Goal: Information Seeking & Learning: Learn about a topic

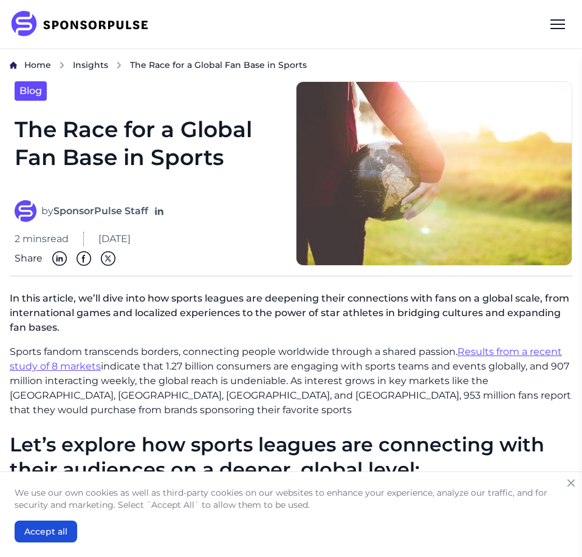
click at [216, 377] on p "Sports fandom transcends borders, connecting people worldwide through a shared …" at bounding box center [291, 381] width 562 height 73
click at [49, 24] on img at bounding box center [84, 24] width 148 height 27
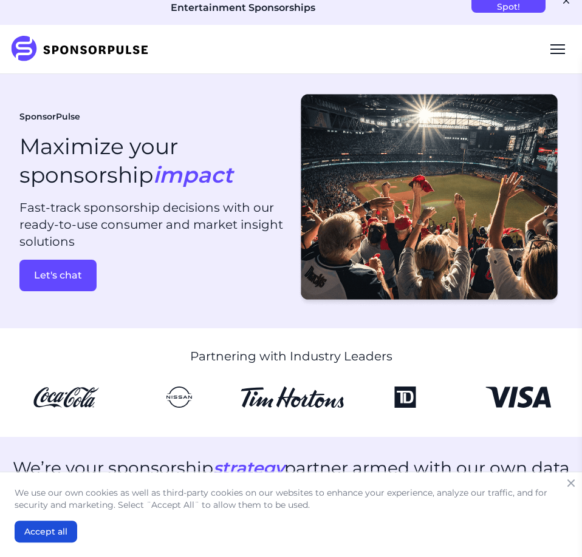
scroll to position [18, 0]
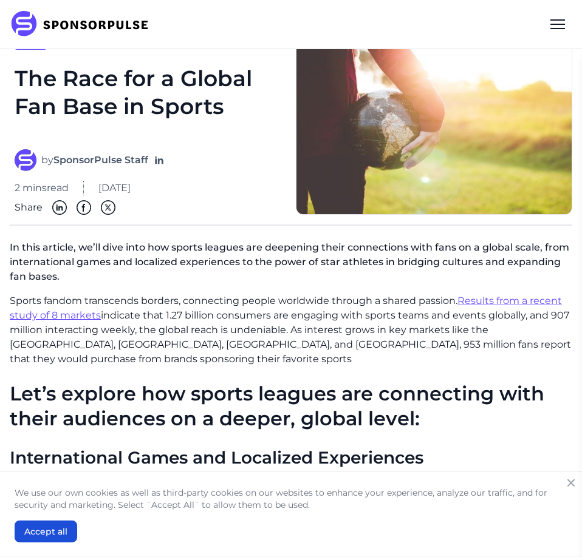
scroll to position [55, 0]
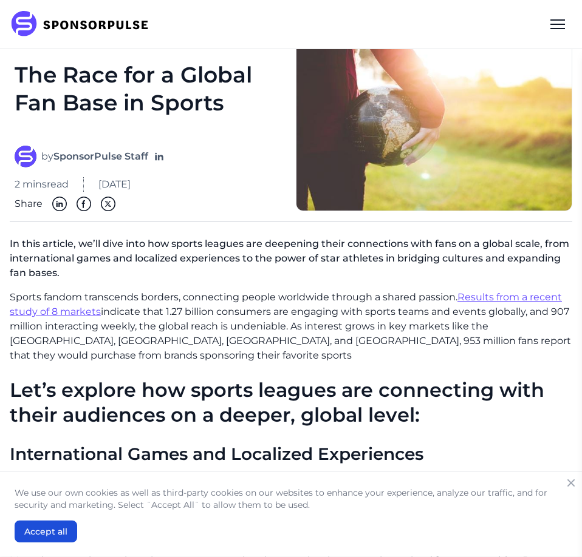
click at [41, 307] on link "Results from a recent study of 8 markets" at bounding box center [286, 304] width 552 height 26
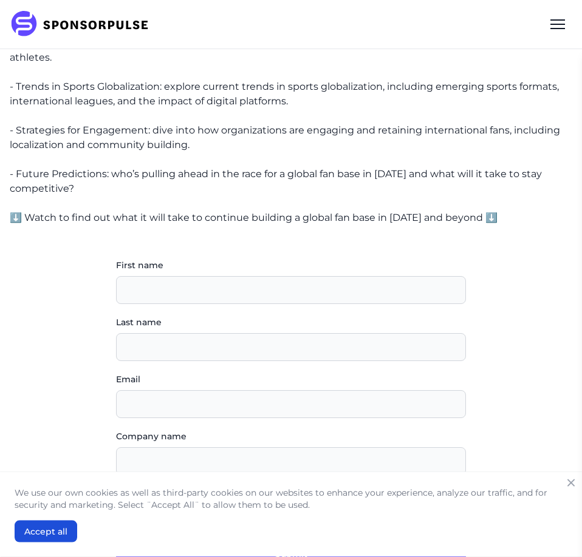
scroll to position [367, 0]
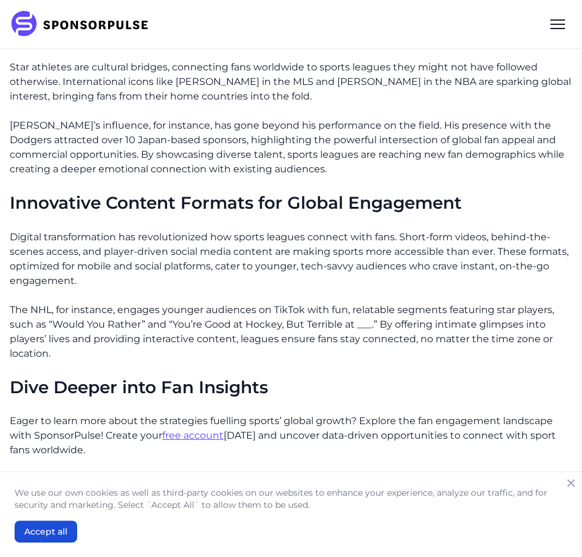
scroll to position [582, 0]
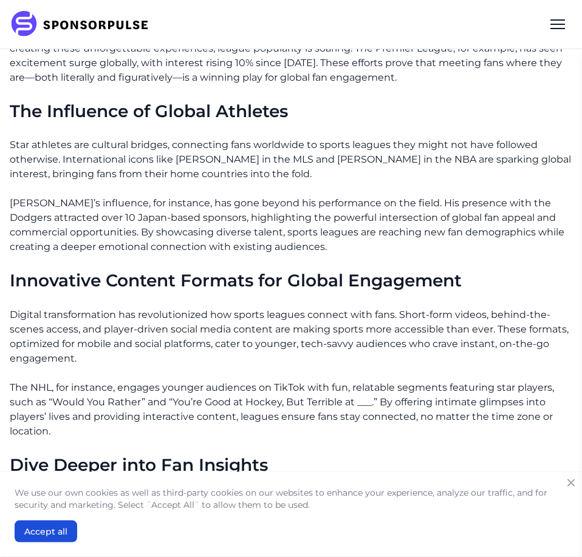
drag, startPoint x: 13, startPoint y: 98, endPoint x: 355, endPoint y: 423, distance: 472.4
click at [355, 423] on div "Sports fandom transcends borders, connecting people worldwide through a shared …" at bounding box center [291, 195] width 562 height 865
copy div "The Influence of Global Athletes Star athletes are cultural bridges, connecting…"
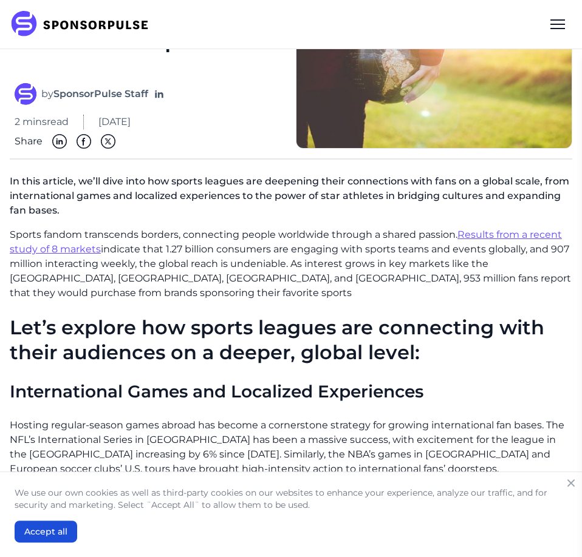
scroll to position [0, 0]
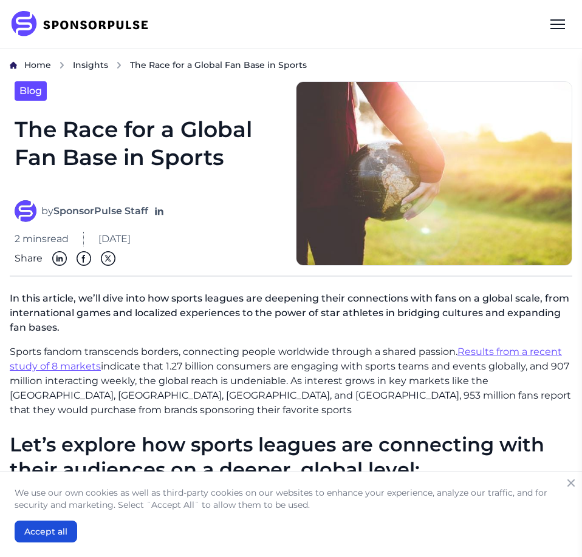
click at [260, 339] on p "In this article, we’ll dive into how sports leagues are deepening their connect…" at bounding box center [291, 316] width 562 height 58
